Goal: Information Seeking & Learning: Learn about a topic

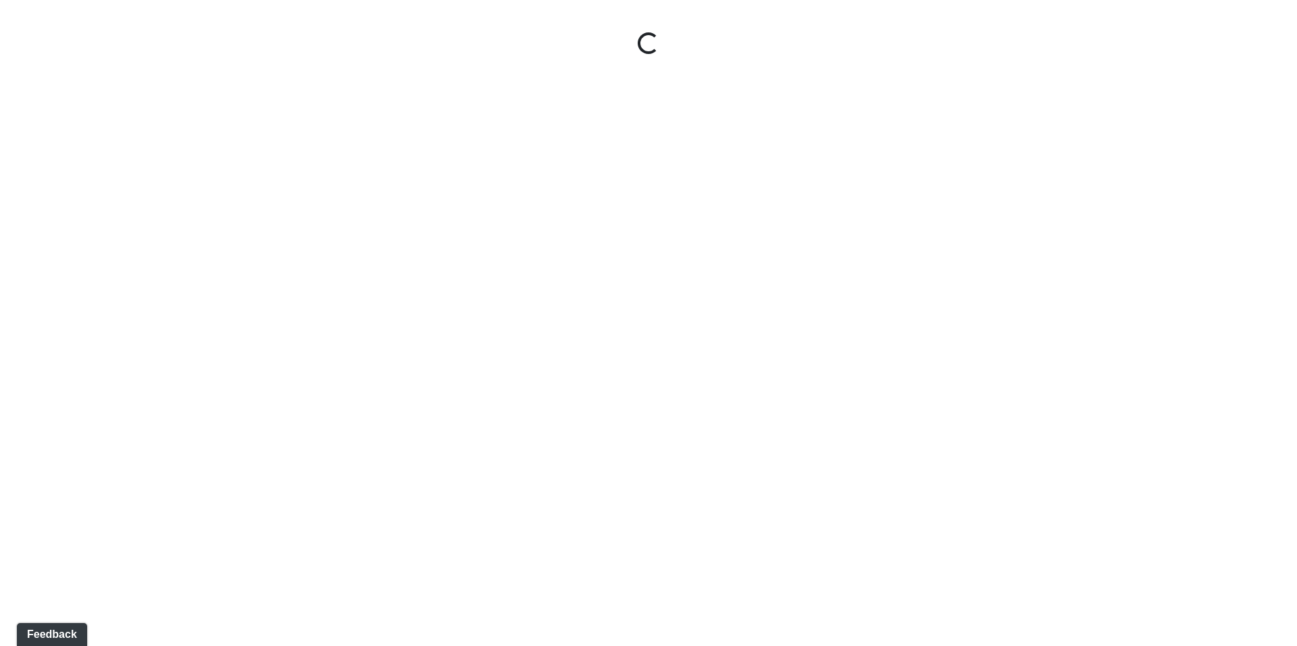
select select "1pWvmvgtA4zGjoQFBUBGri"
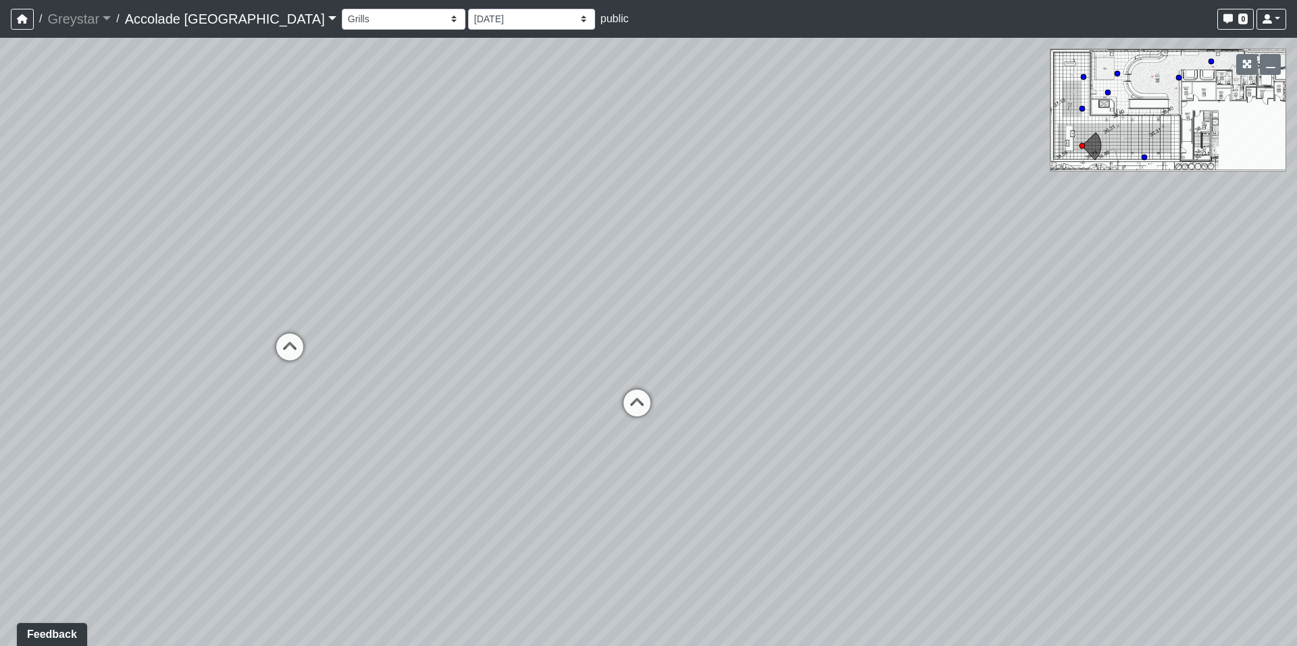
click at [212, 20] on link "Accolade [GEOGRAPHIC_DATA]" at bounding box center [230, 18] width 211 height 27
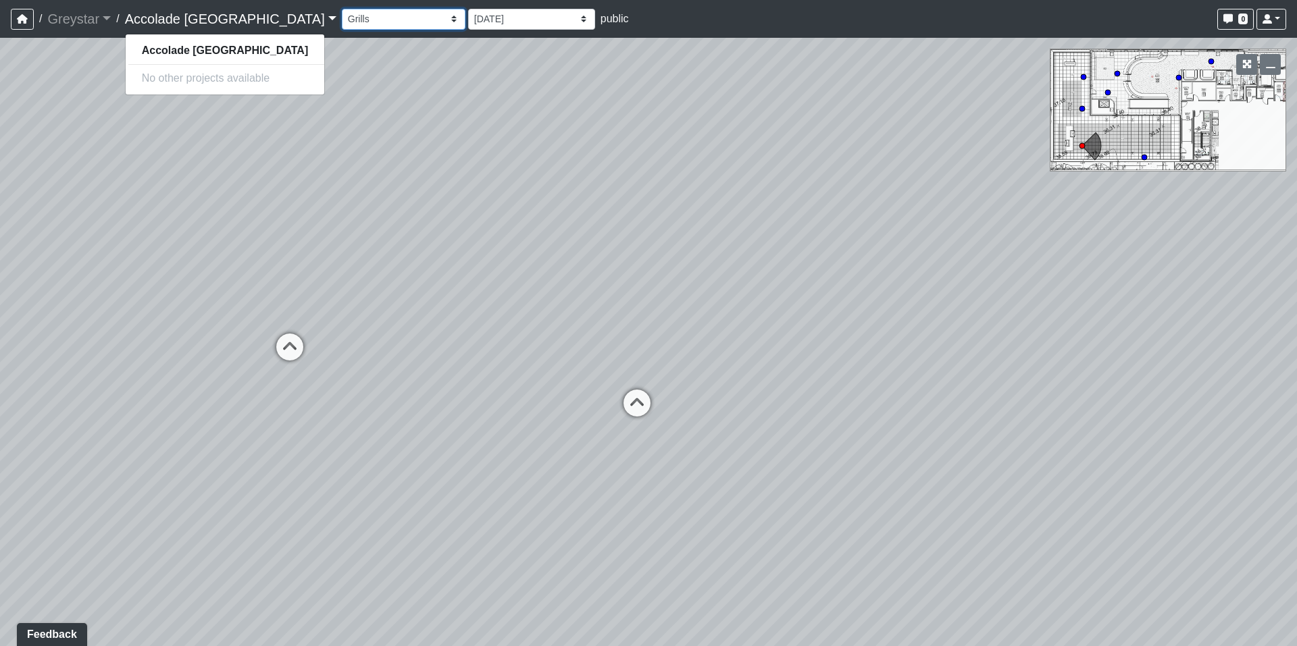
click at [342, 20] on select "Firepit Firepit 2 Grass Grass 2 Grass 3 Grills Pool Spa Communal Table Communal…" at bounding box center [404, 19] width 124 height 21
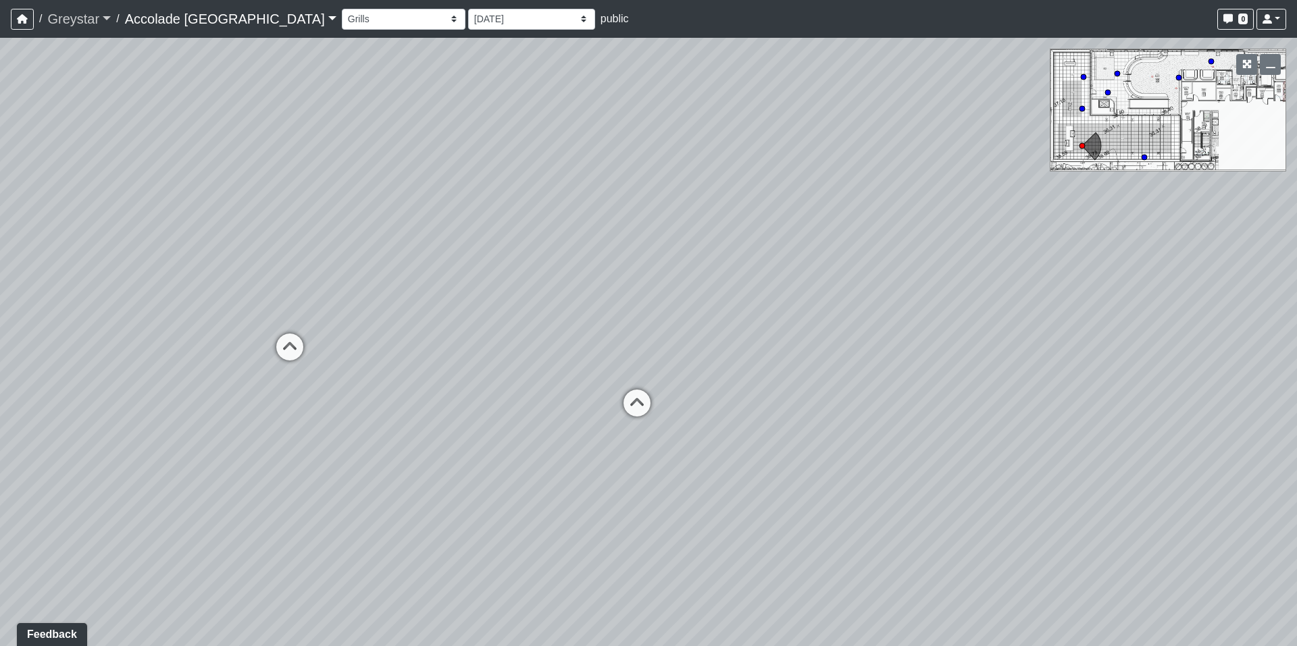
click at [88, 20] on link "Greystar" at bounding box center [78, 18] width 63 height 27
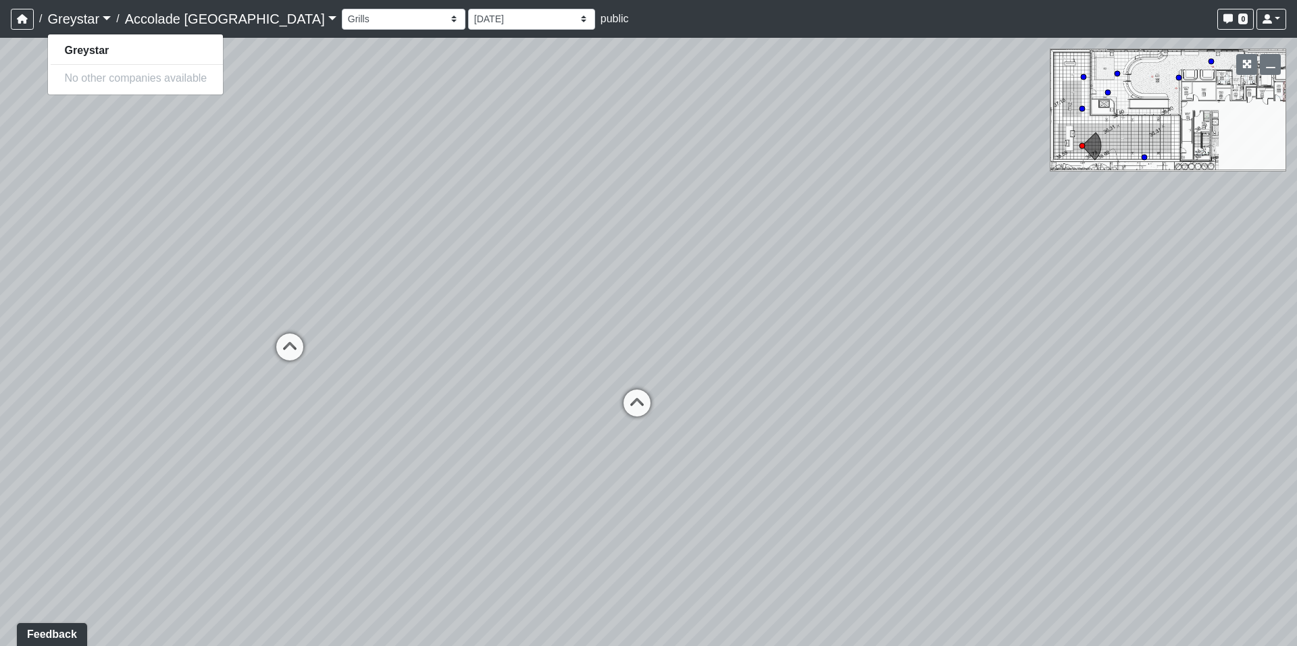
click at [10, 20] on nav "/ Greystar Greystar No other companies available / Accolade Minneapolis Accolad…" at bounding box center [648, 19] width 1297 height 38
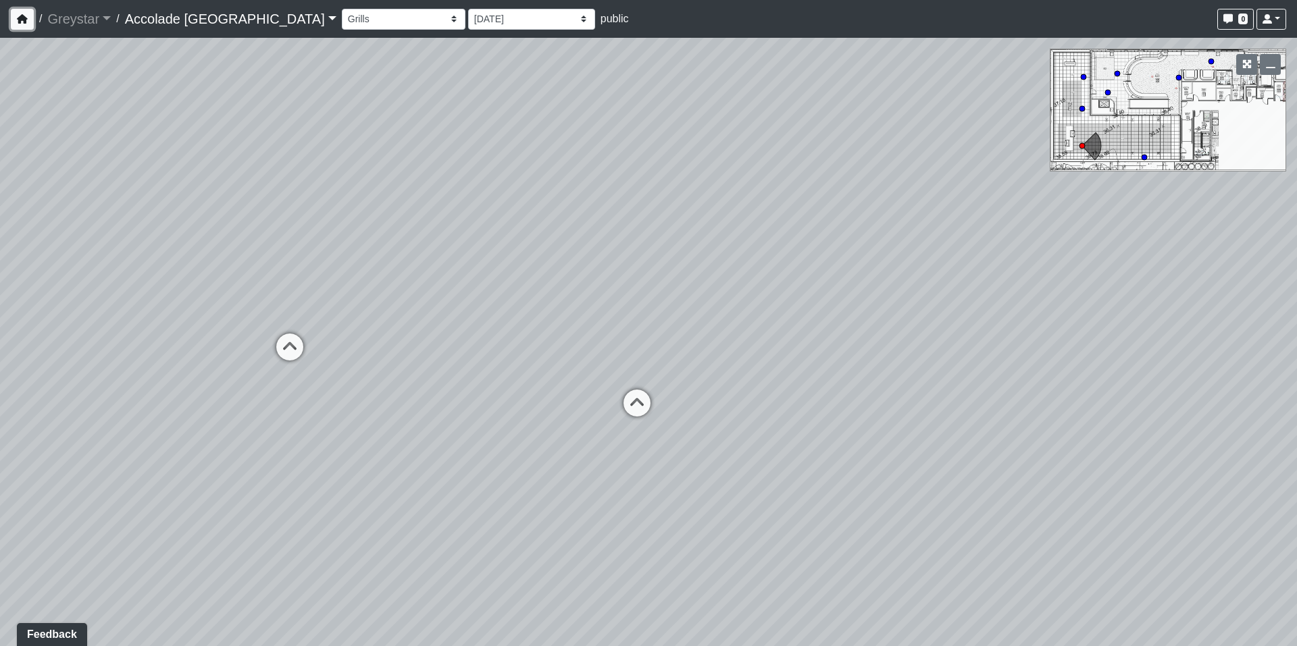
click at [17, 20] on icon "button" at bounding box center [22, 18] width 11 height 9
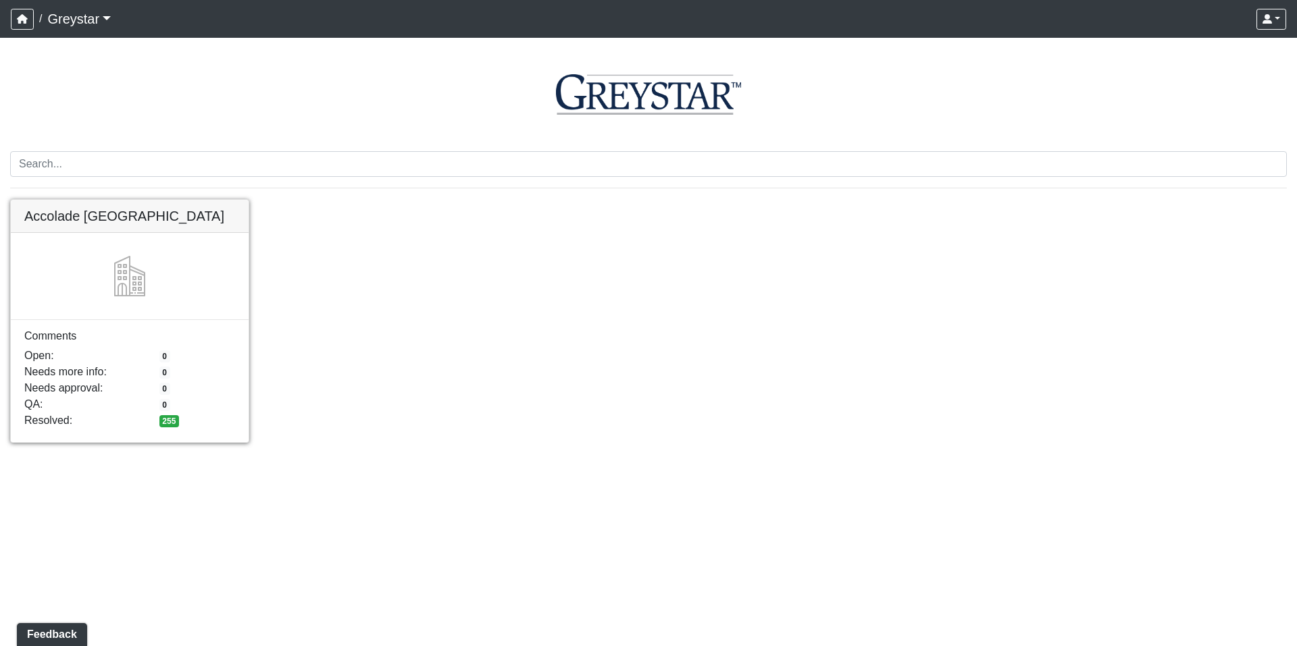
click at [127, 200] on link at bounding box center [130, 200] width 238 height 0
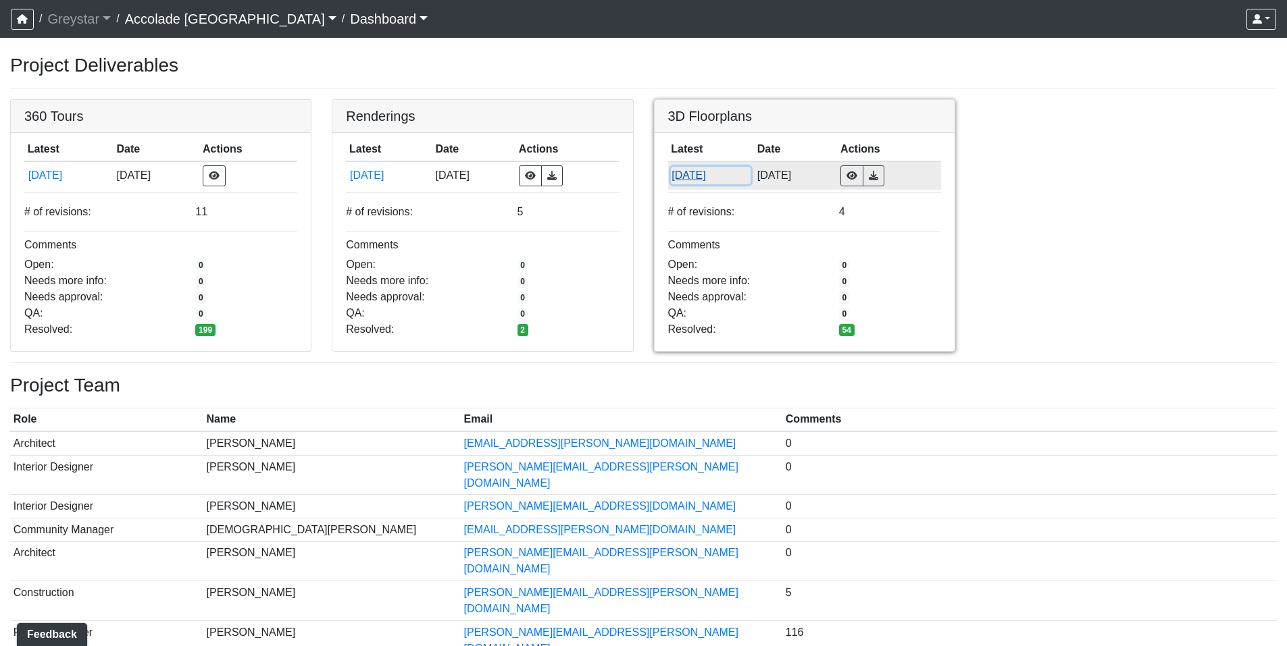
click at [709, 179] on button "[DATE]" at bounding box center [711, 176] width 80 height 18
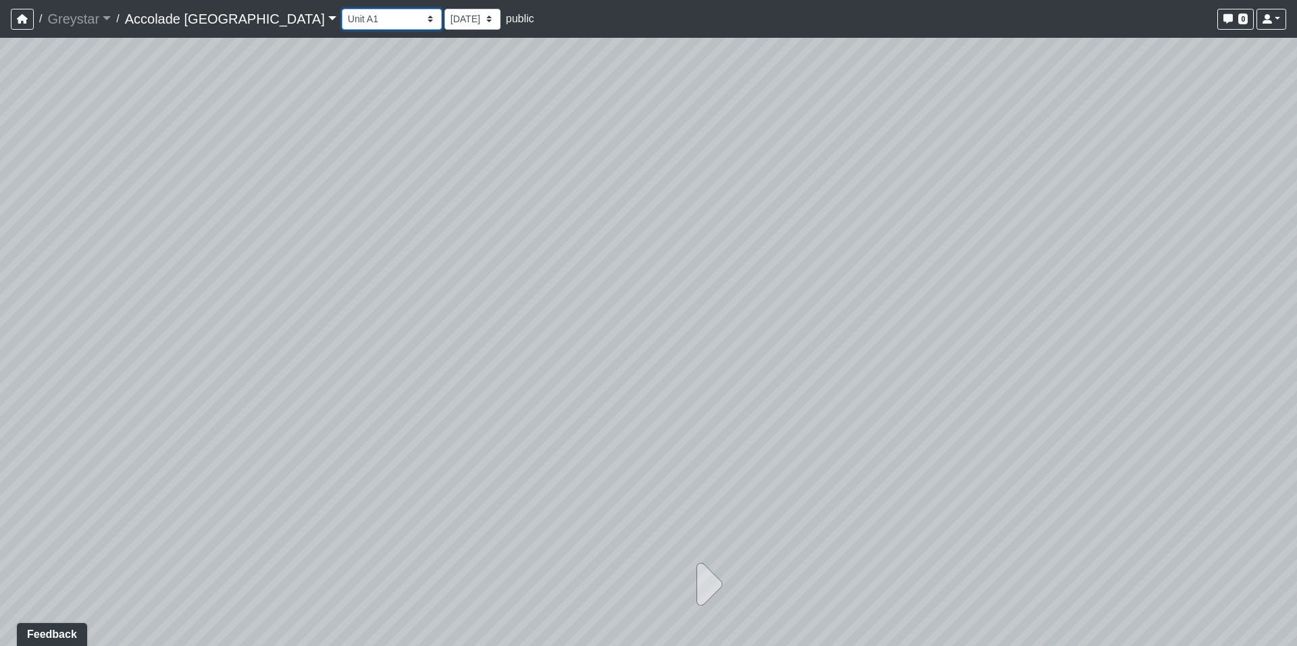
click at [353, 13] on select "Unit A1 Unit A1 Type A Unit A2 Type A Unit B1 Unit B2 Unit B3 Unit B4 Unit B5 U…" at bounding box center [392, 19] width 100 height 21
click at [342, 9] on select "Unit A1 Unit A1 Type A Unit A2 Type A Unit B1 Unit B2 Unit B3 Unit B4 Unit B5 U…" at bounding box center [392, 19] width 100 height 21
select select "jayef87T7ENyfcQ52bxRtu"
click at [1269, 18] on icon at bounding box center [1267, 18] width 9 height 9
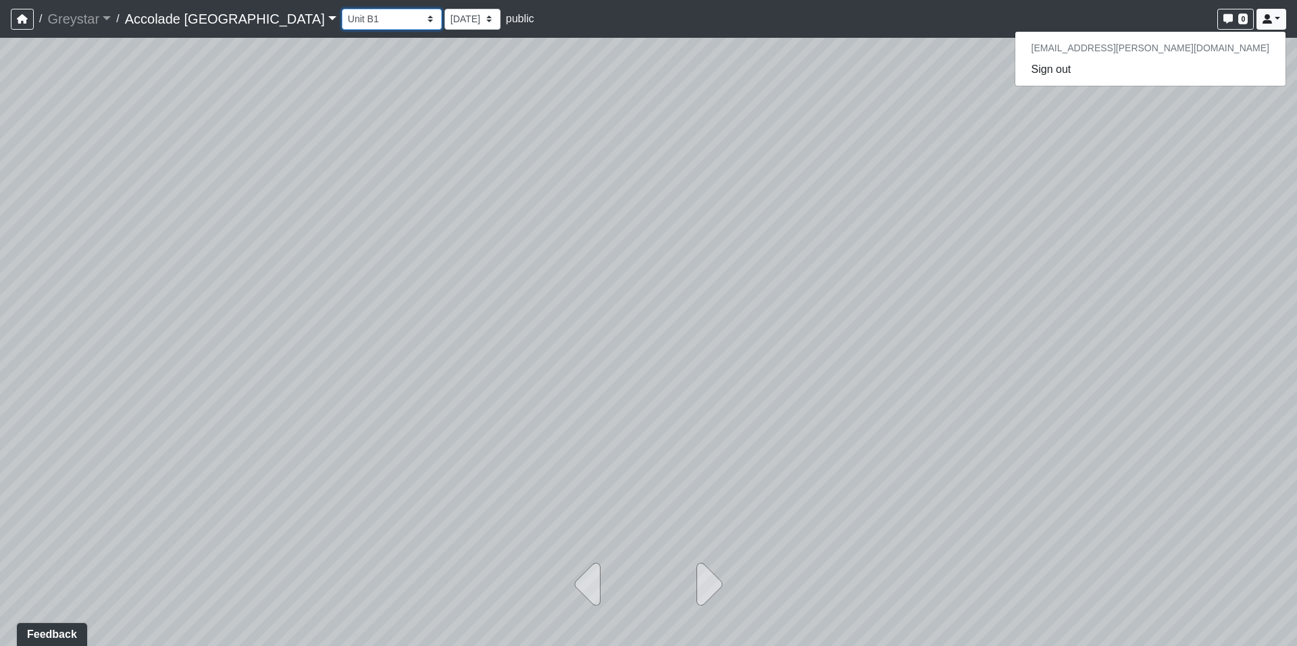
click at [342, 16] on select "Unit A1 Unit A1 Type A Unit A2 Type A Unit B1 Unit B2 Unit B3 Unit B4 Unit B5 U…" at bounding box center [392, 19] width 100 height 21
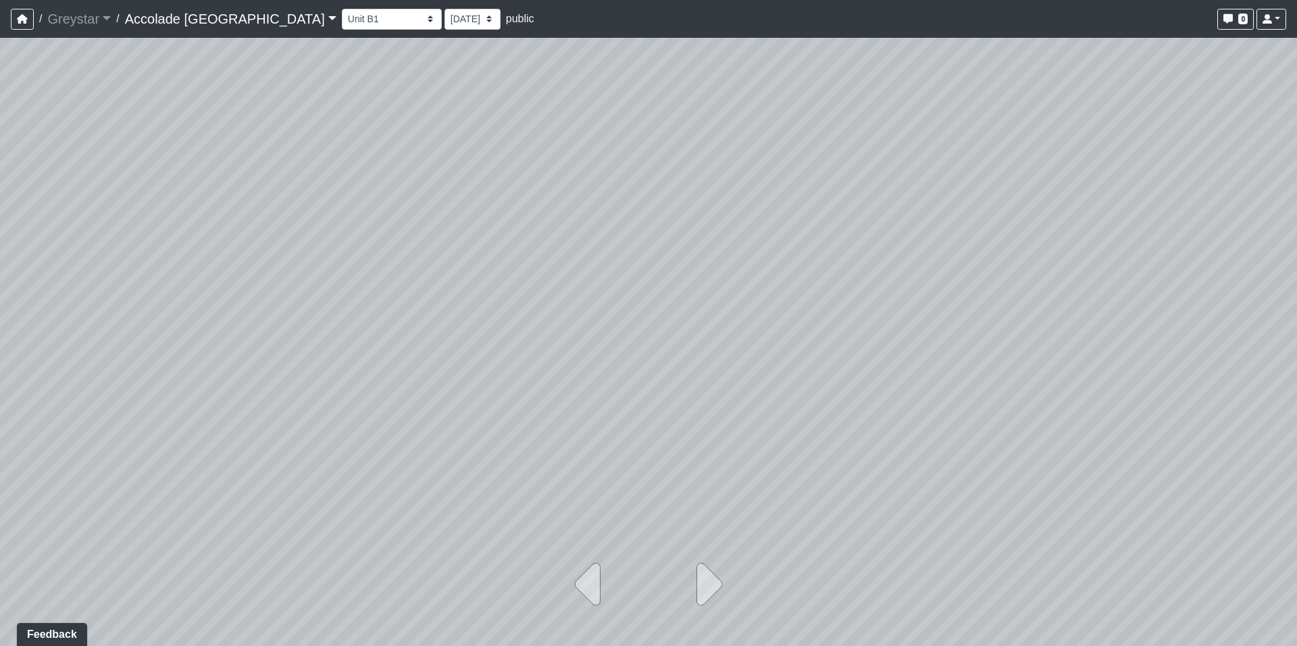
click at [1215, 251] on div at bounding box center [648, 342] width 1297 height 609
click at [1168, 205] on div at bounding box center [648, 323] width 1297 height 646
click at [444, 23] on select "[DATE] [DATE] [DATE] [DATE]" at bounding box center [472, 19] width 56 height 21
click at [603, 59] on div at bounding box center [648, 342] width 1297 height 609
